Goal: Transaction & Acquisition: Obtain resource

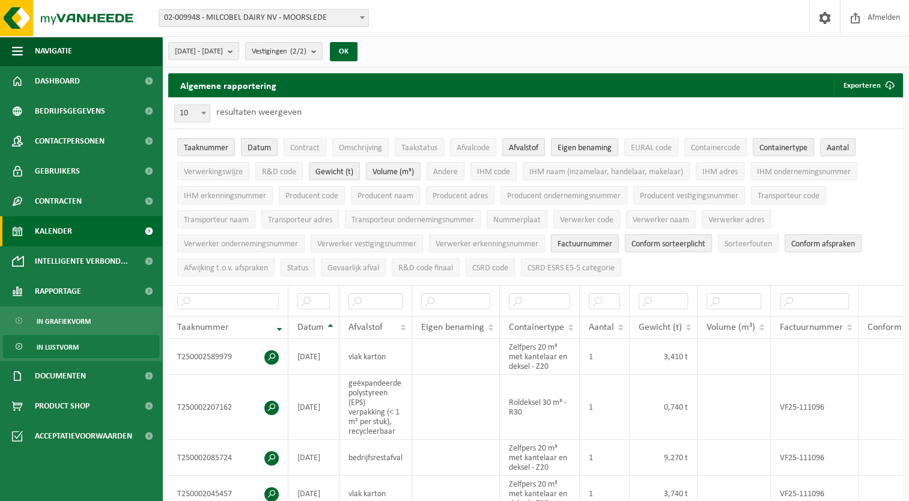
click at [72, 237] on span "Kalender" at bounding box center [53, 231] width 37 height 30
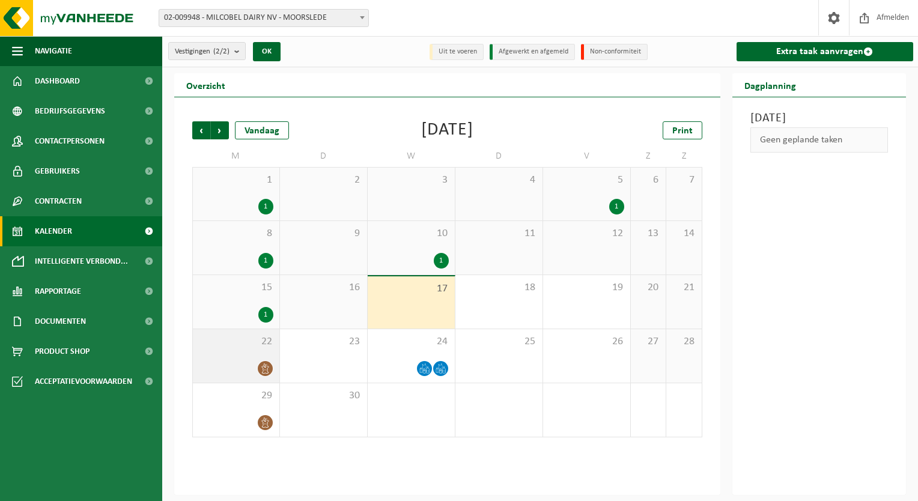
click at [244, 370] on div at bounding box center [236, 369] width 75 height 16
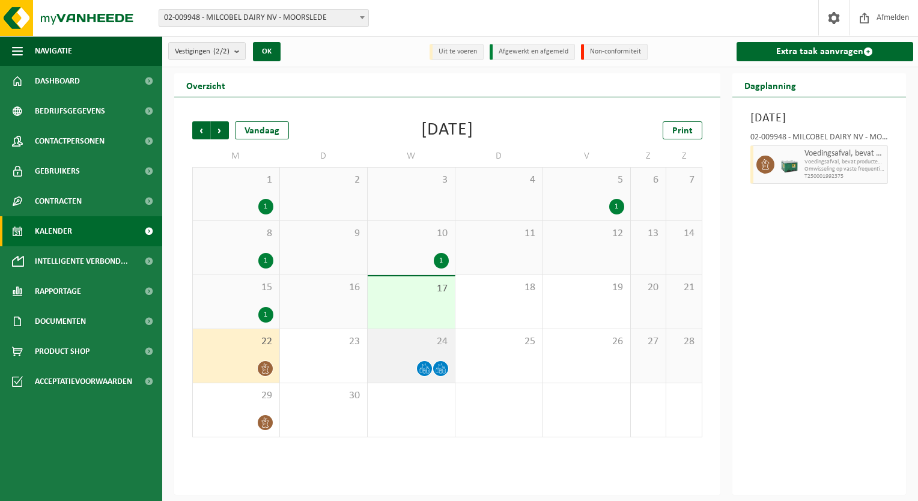
click at [421, 370] on icon at bounding box center [424, 369] width 10 height 10
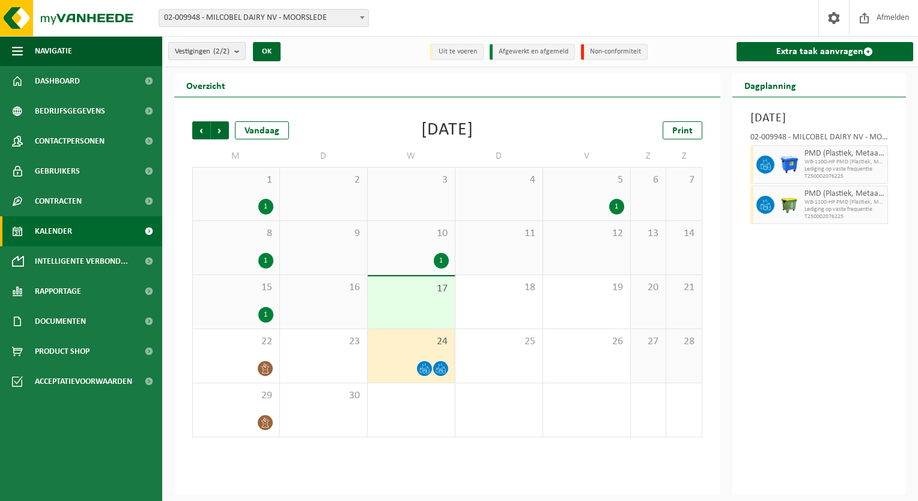
click at [438, 370] on icon at bounding box center [441, 369] width 10 height 10
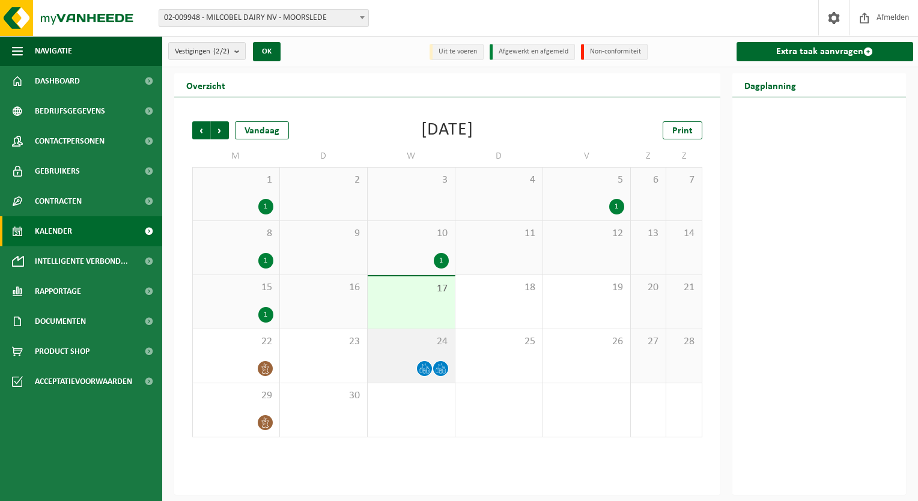
click at [437, 370] on icon at bounding box center [441, 369] width 10 height 10
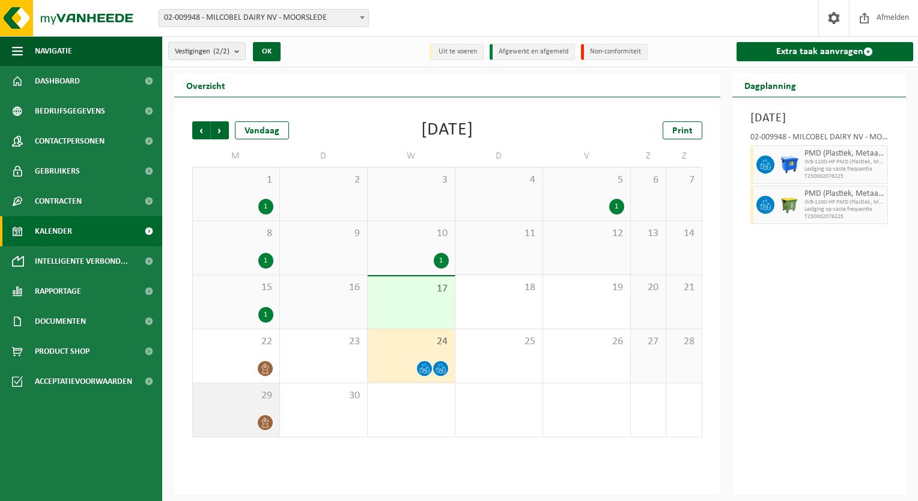
click at [272, 429] on div at bounding box center [236, 423] width 75 height 16
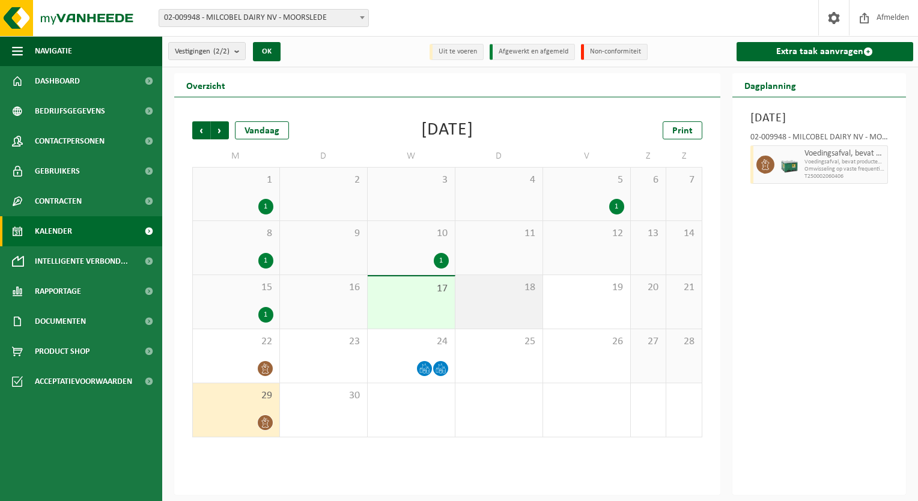
click at [523, 305] on div "18" at bounding box center [499, 301] width 87 height 53
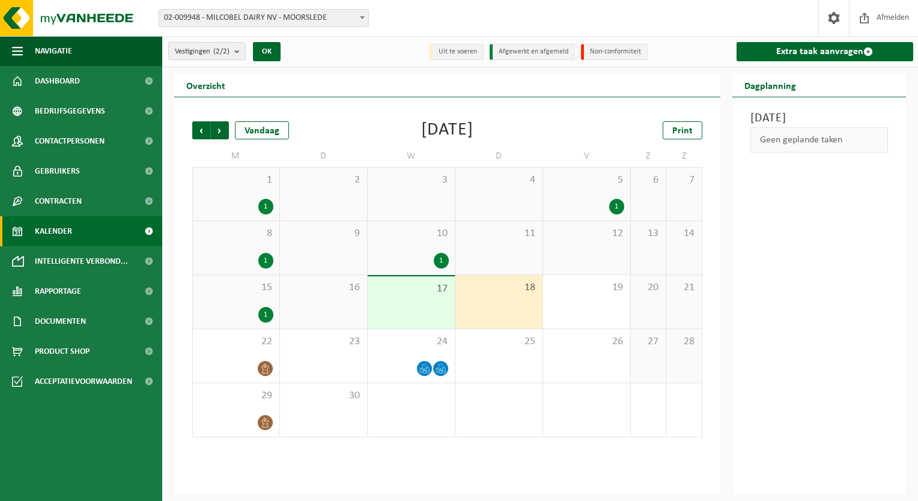
click at [524, 305] on div "18" at bounding box center [499, 301] width 87 height 53
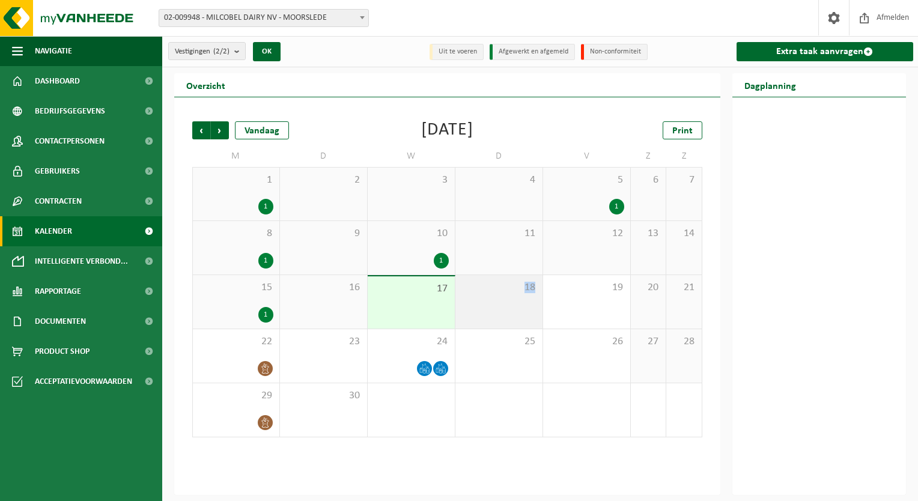
click at [524, 305] on div "18" at bounding box center [499, 301] width 87 height 53
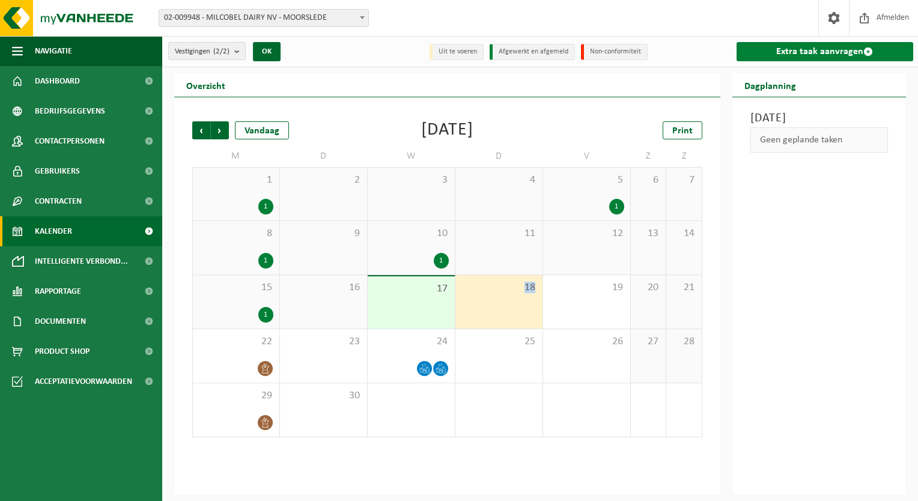
click at [778, 48] on link "Extra taak aanvragen" at bounding box center [825, 51] width 177 height 19
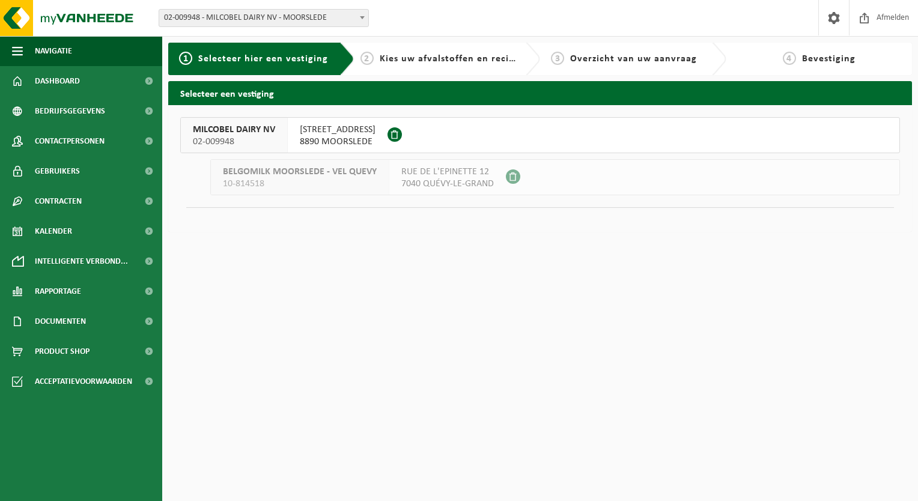
click at [341, 136] on span "8890 MOORSLEDE" at bounding box center [338, 142] width 76 height 12
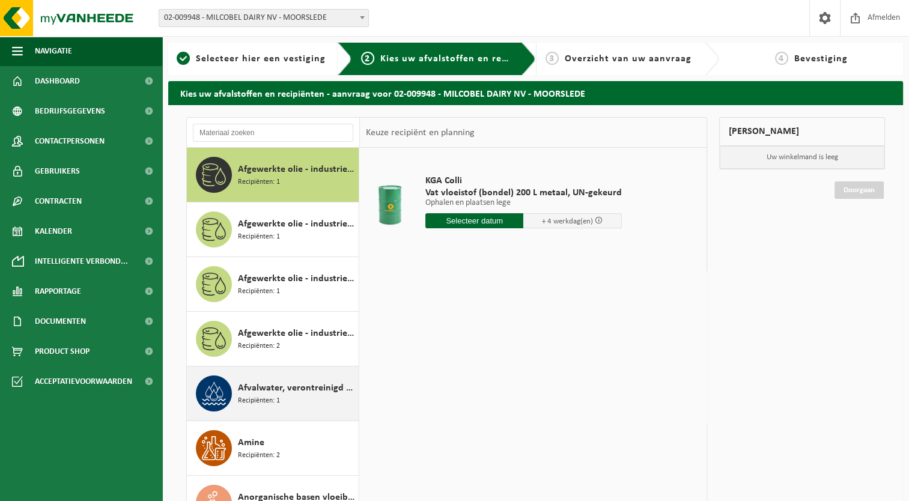
click at [293, 406] on div "Afvalwater, verontreinigd met gevaarlijke producten Recipiënten: 1" at bounding box center [297, 394] width 118 height 36
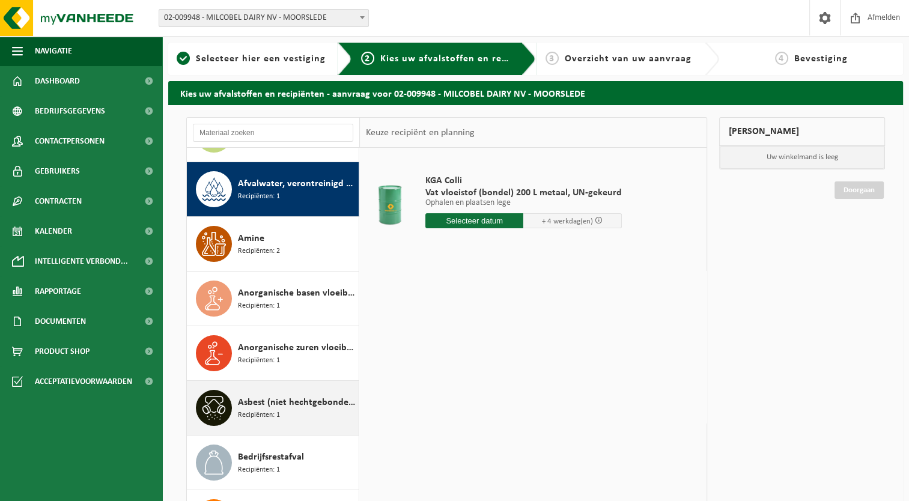
scroll to position [218, 0]
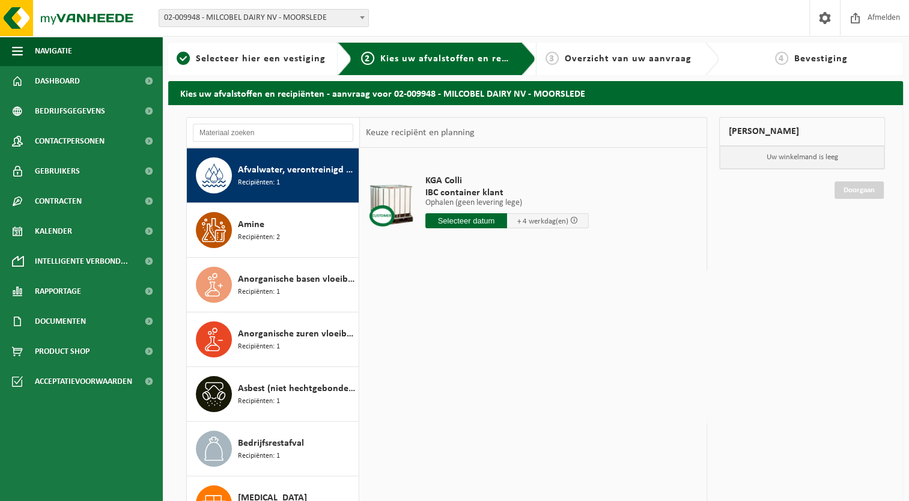
click at [446, 353] on div "KGA Colli IBC container klant Ophalen (geen levering lege) Ophalen (geen leveri…" at bounding box center [533, 328] width 347 height 361
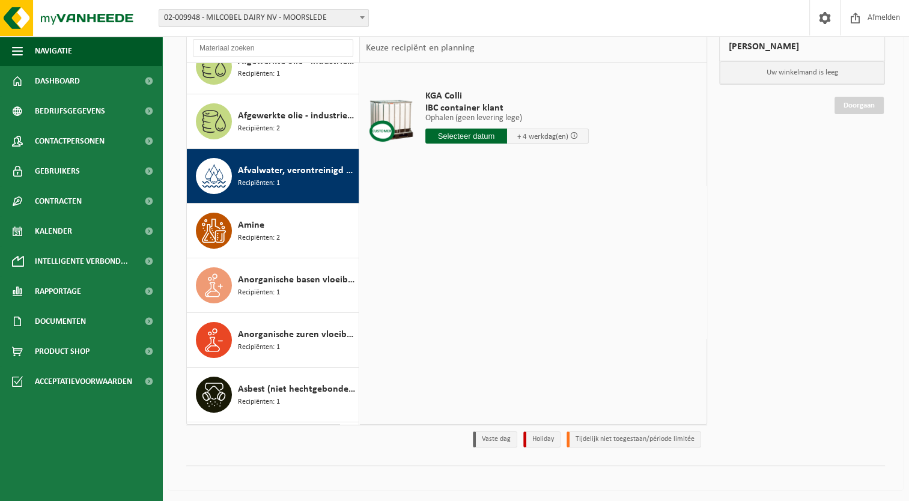
scroll to position [0, 0]
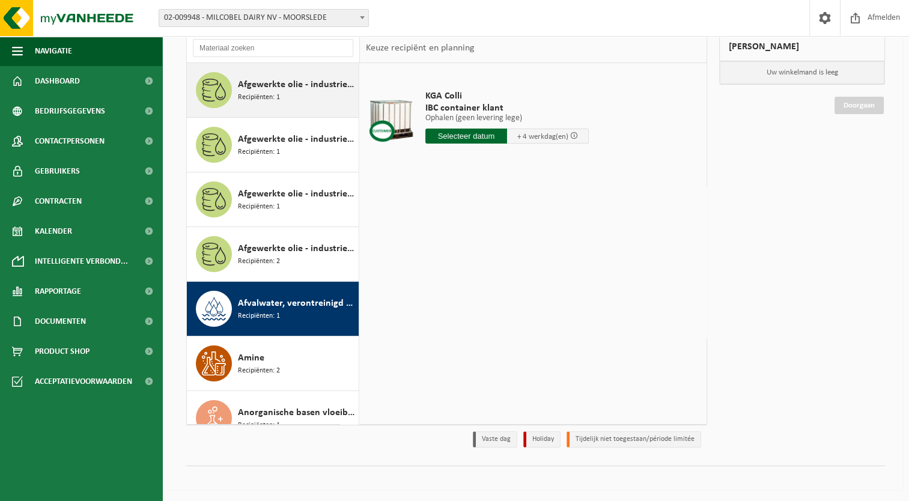
click at [310, 100] on div "Afgewerkte olie - industrie in 200lt Recipiënten: 1" at bounding box center [297, 90] width 118 height 36
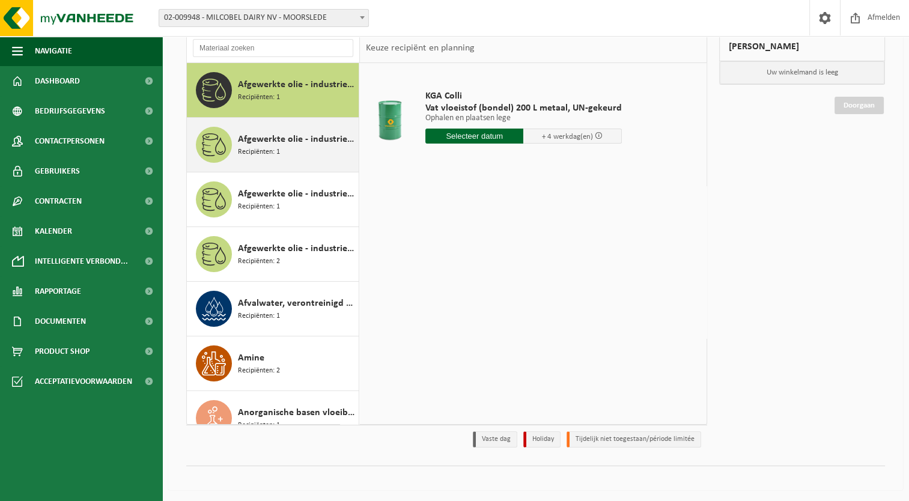
click at [303, 136] on span "Afgewerkte olie - industrie in bulk" at bounding box center [297, 139] width 118 height 14
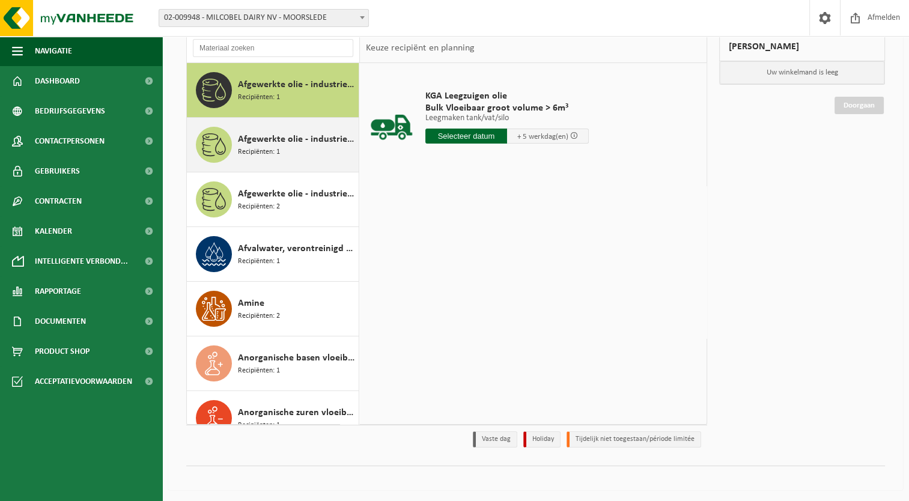
click at [294, 151] on div "Afgewerkte olie - industrie in IBC Recipiënten: 1" at bounding box center [297, 145] width 118 height 36
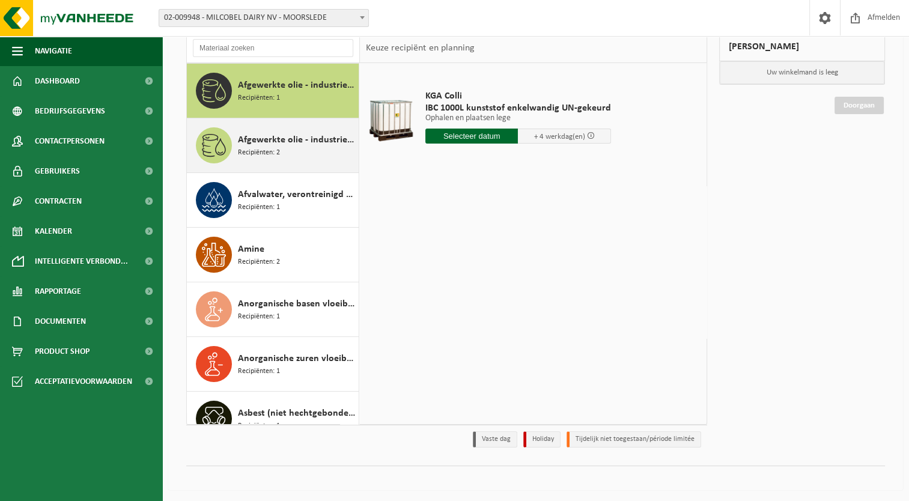
click at [291, 169] on div "Afgewerkte olie - industrie in kleinverpakking Recipiënten: 2" at bounding box center [273, 145] width 172 height 54
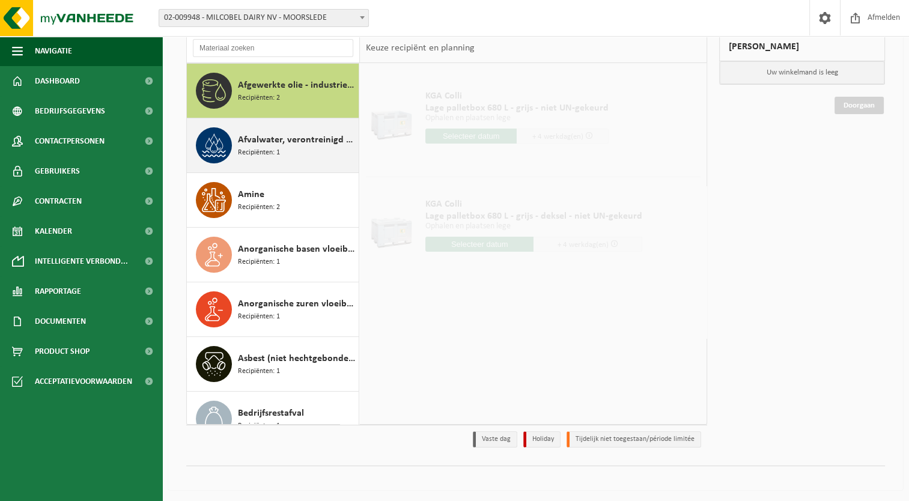
click at [278, 155] on span "Recipiënten: 1" at bounding box center [259, 152] width 42 height 11
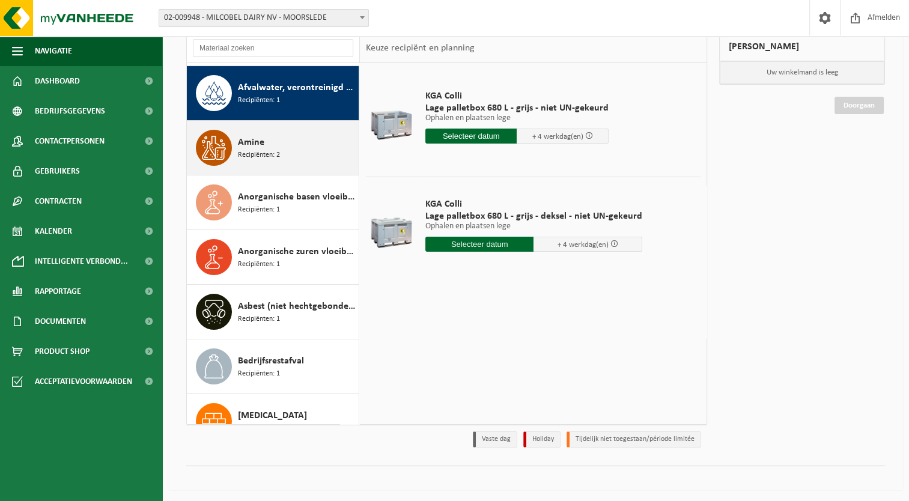
scroll to position [218, 0]
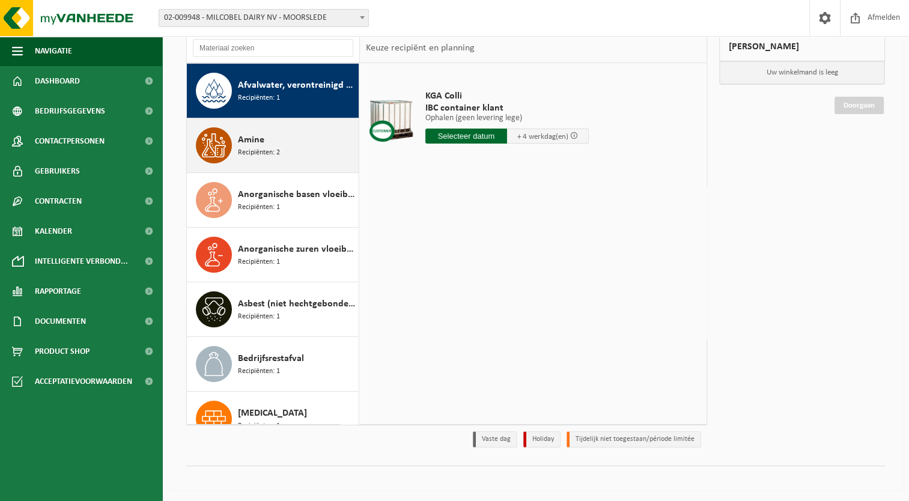
click at [277, 171] on div "Amine Recipiënten: 2" at bounding box center [273, 145] width 172 height 54
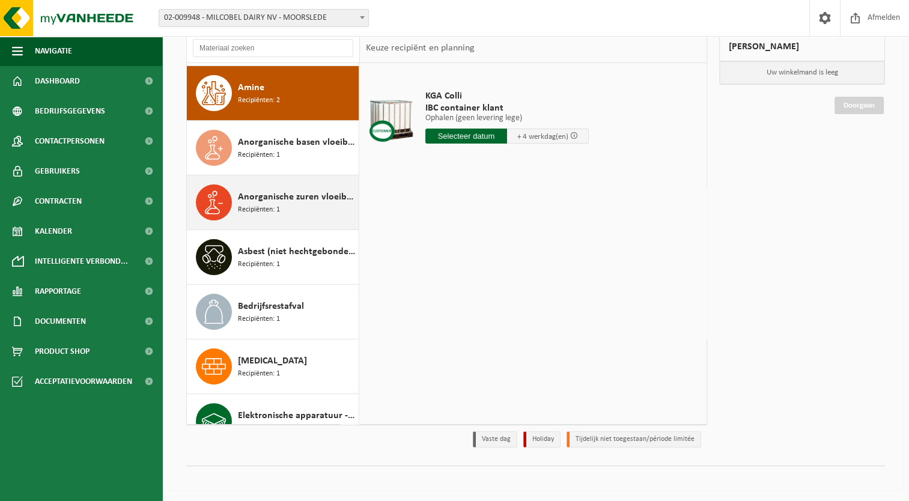
scroll to position [273, 0]
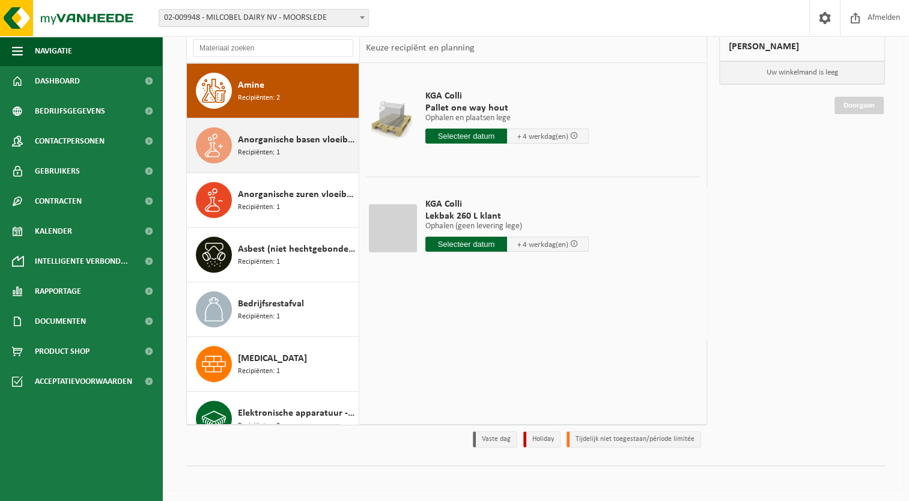
click at [271, 149] on span "Recipiënten: 1" at bounding box center [259, 152] width 42 height 11
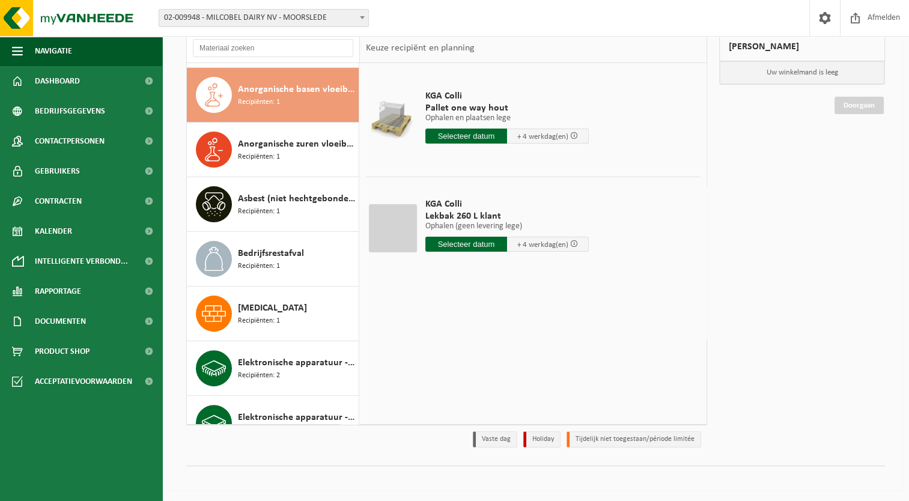
scroll to position [327, 0]
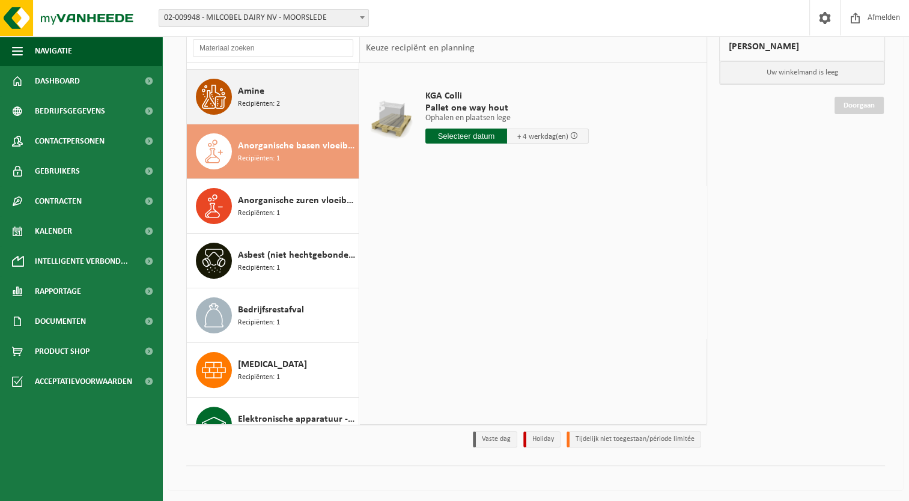
click at [274, 105] on span "Recipiënten: 2" at bounding box center [259, 104] width 42 height 11
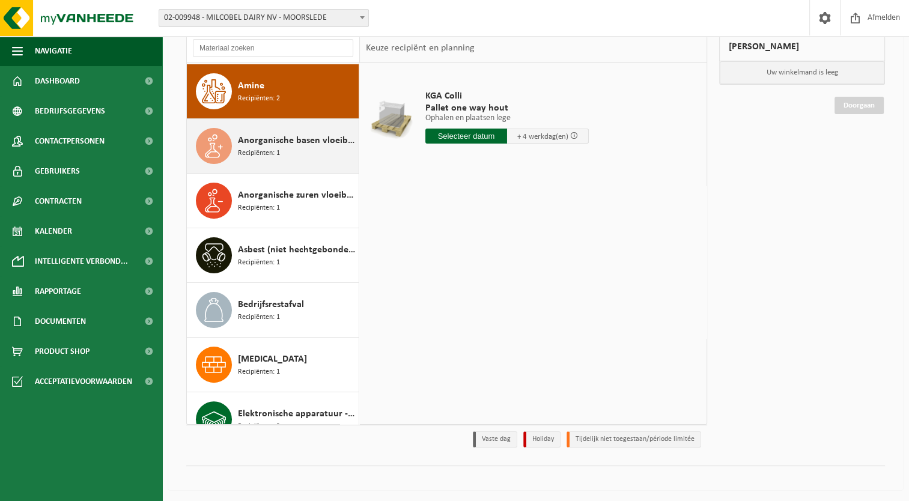
scroll to position [273, 0]
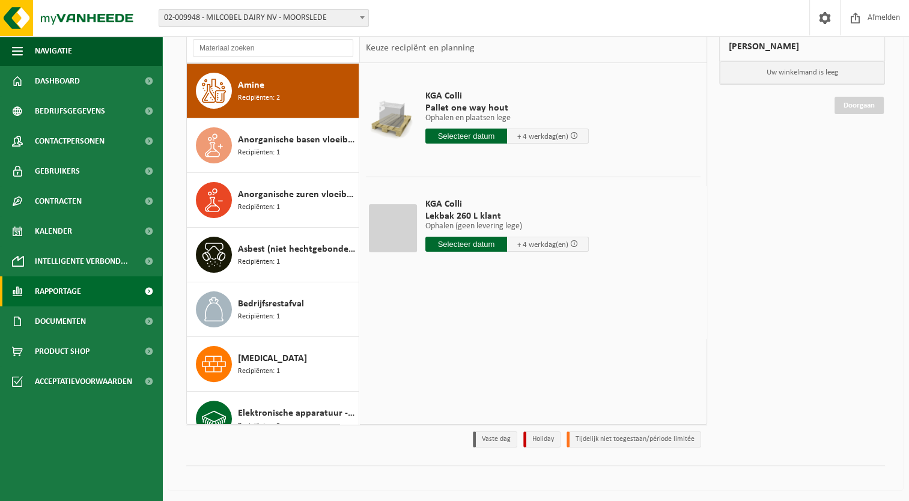
click at [112, 292] on link "Rapportage" at bounding box center [81, 291] width 162 height 30
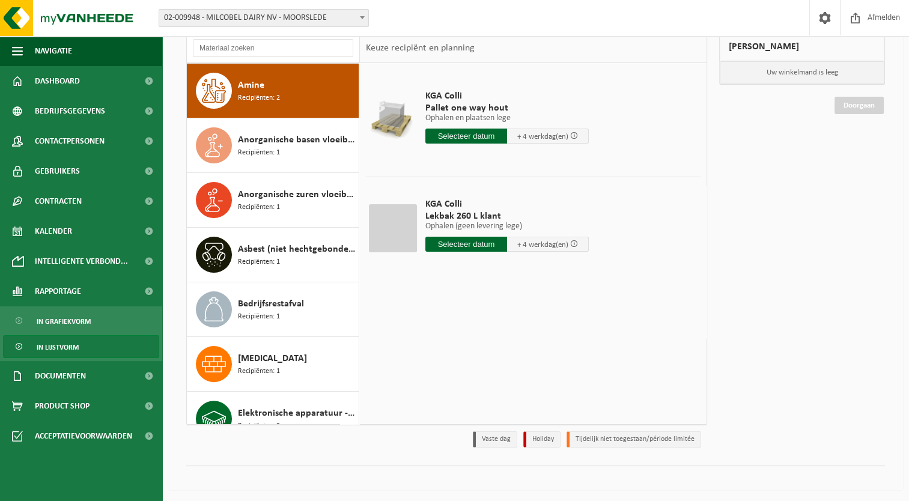
click at [70, 345] on span "In lijstvorm" at bounding box center [58, 347] width 42 height 23
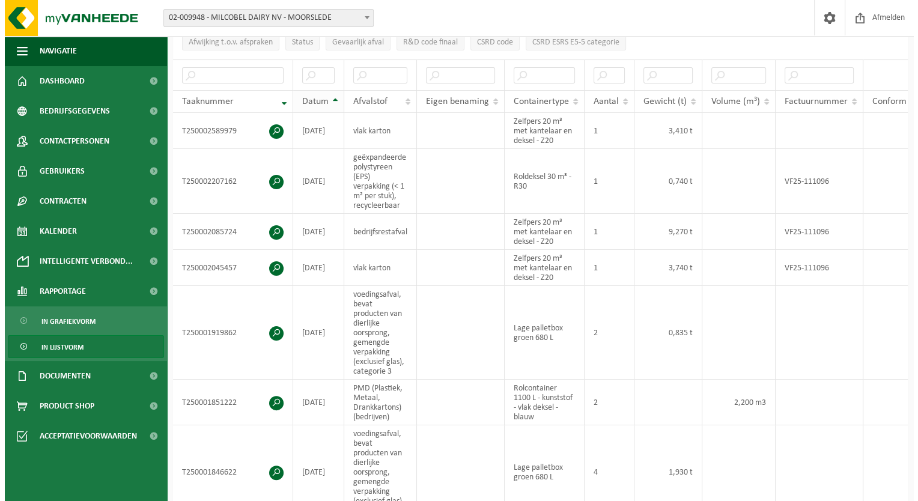
scroll to position [240, 0]
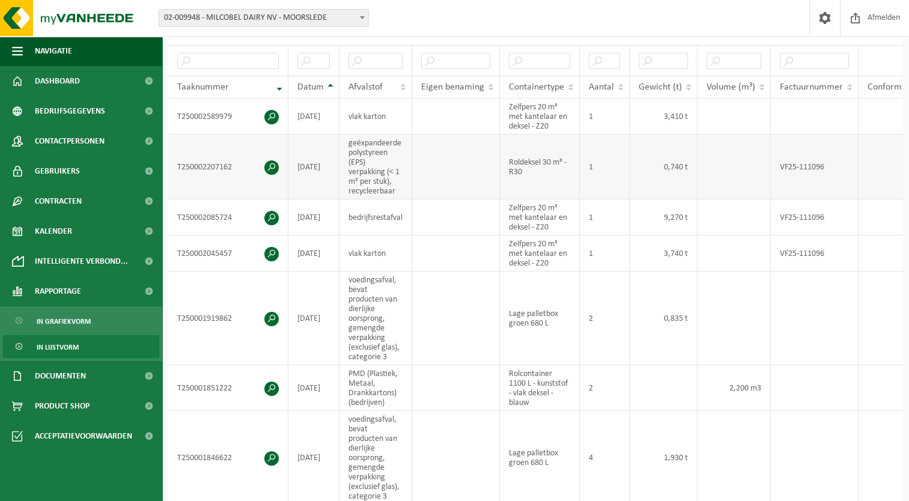
click at [272, 165] on span at bounding box center [271, 167] width 14 height 14
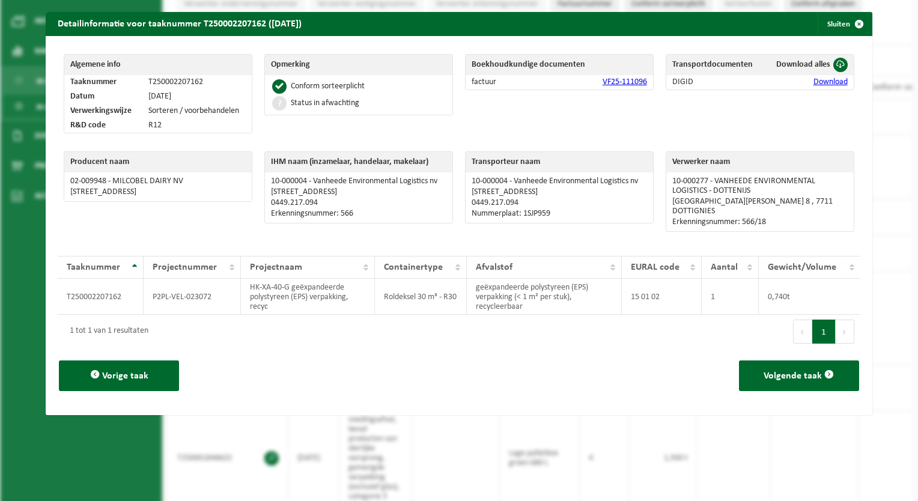
click at [608, 82] on link "VF25-111096" at bounding box center [625, 82] width 44 height 9
